Goal: Navigation & Orientation: Understand site structure

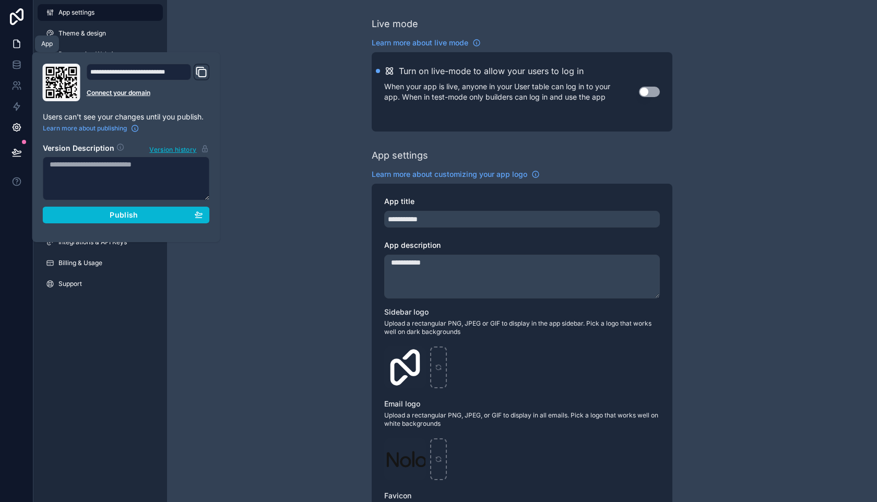
click at [15, 52] on link at bounding box center [16, 43] width 33 height 21
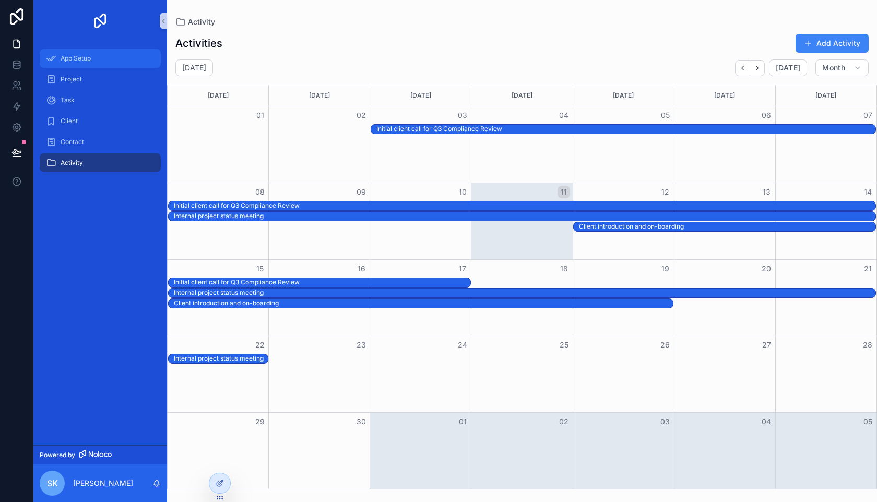
click at [105, 64] on div "App Setup" at bounding box center [100, 58] width 109 height 17
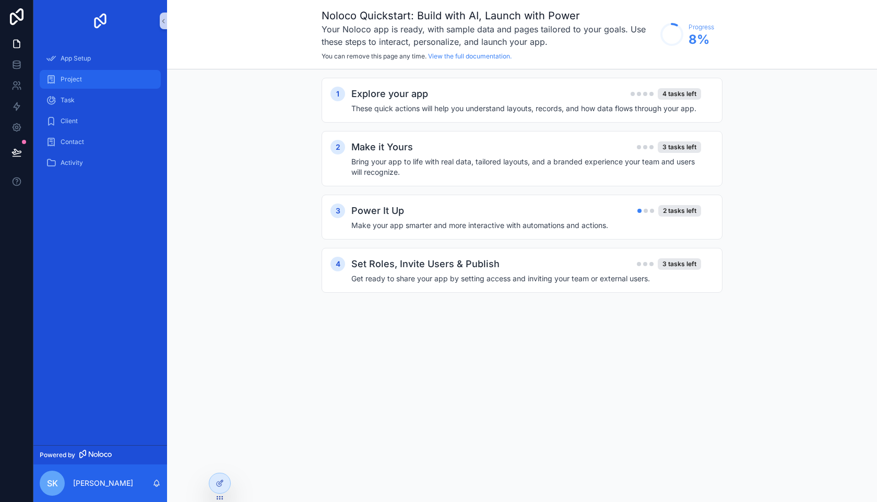
click at [96, 86] on div "Project" at bounding box center [100, 79] width 109 height 17
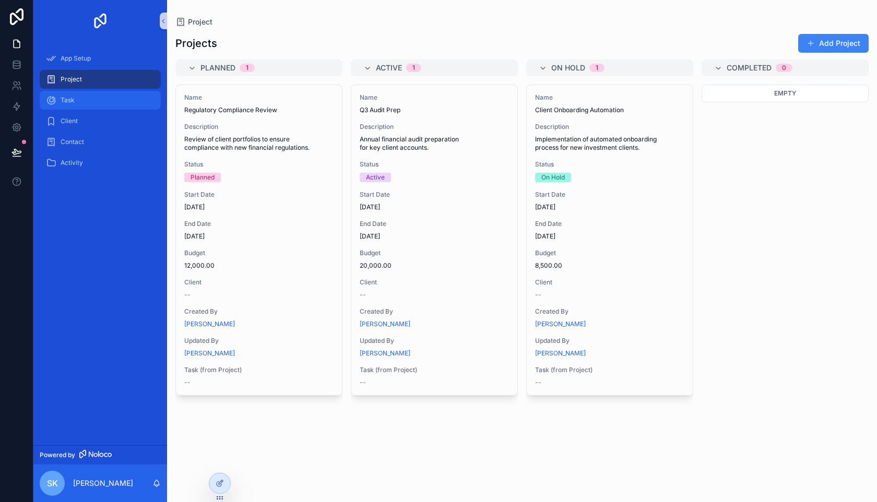
click at [102, 104] on div "Task" at bounding box center [100, 100] width 109 height 17
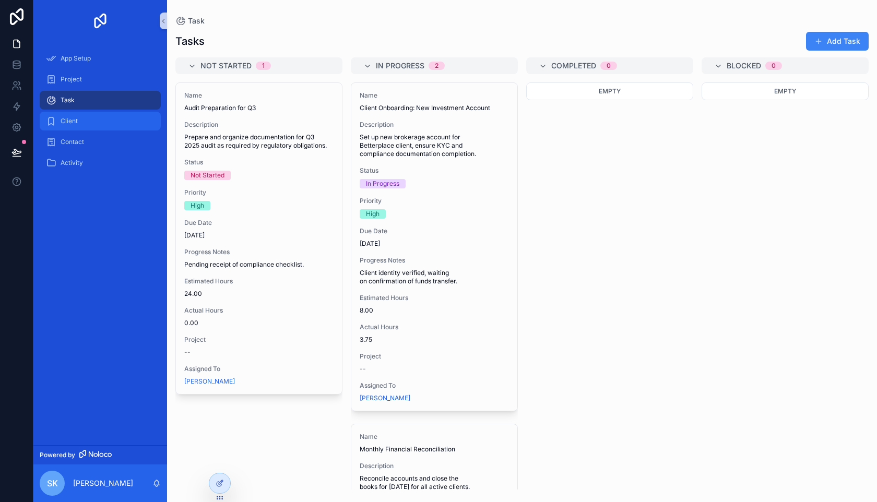
click at [90, 117] on div "Client" at bounding box center [100, 121] width 109 height 17
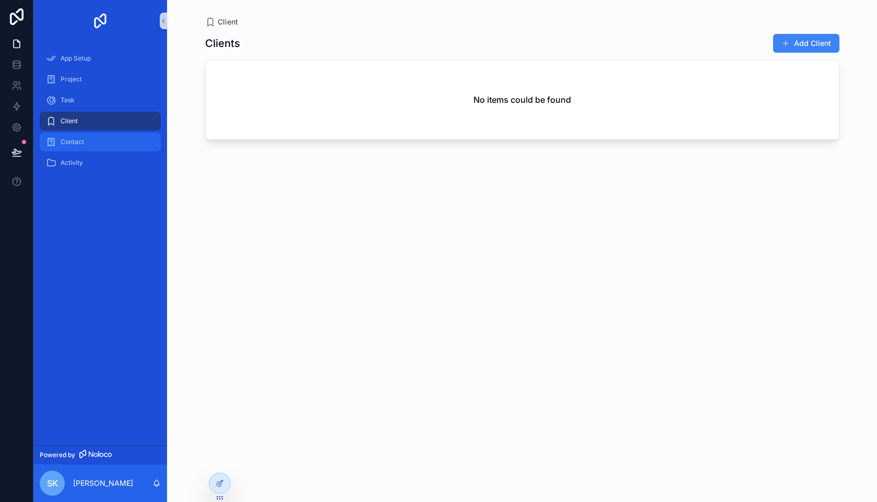
click at [62, 148] on div "Contact" at bounding box center [100, 142] width 109 height 17
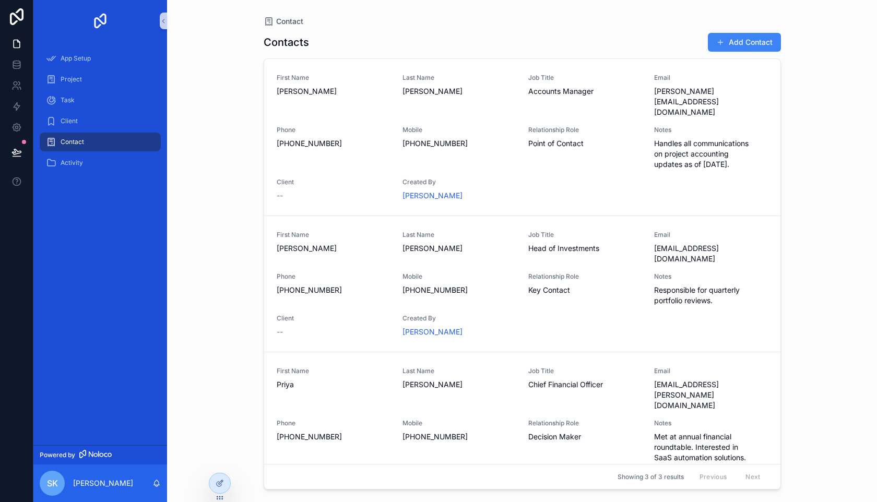
click at [68, 111] on div "Client" at bounding box center [100, 121] width 134 height 21
click at [69, 106] on div "Task" at bounding box center [100, 100] width 109 height 17
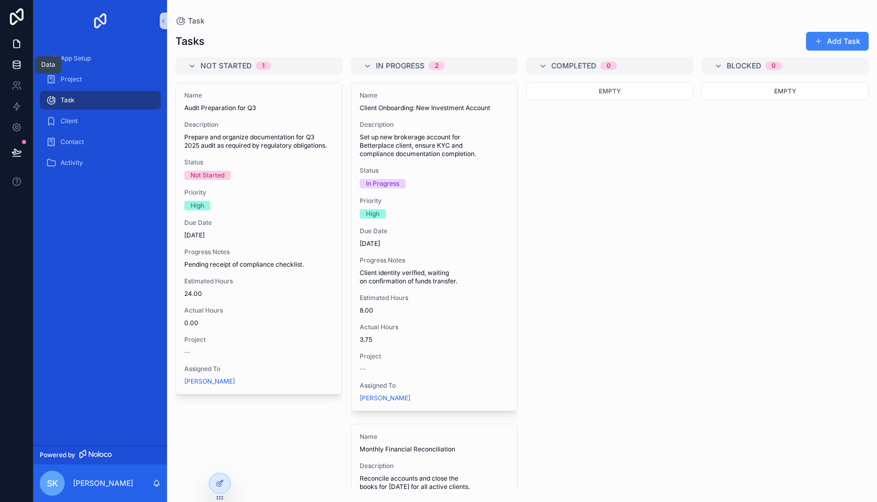
click at [3, 70] on link at bounding box center [16, 64] width 33 height 21
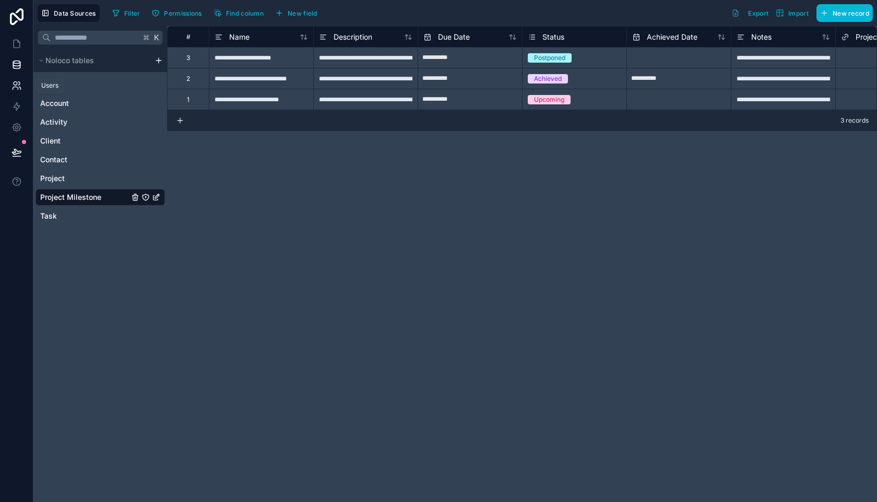
click at [6, 81] on link at bounding box center [16, 85] width 33 height 21
